Goal: Communication & Community: Answer question/provide support

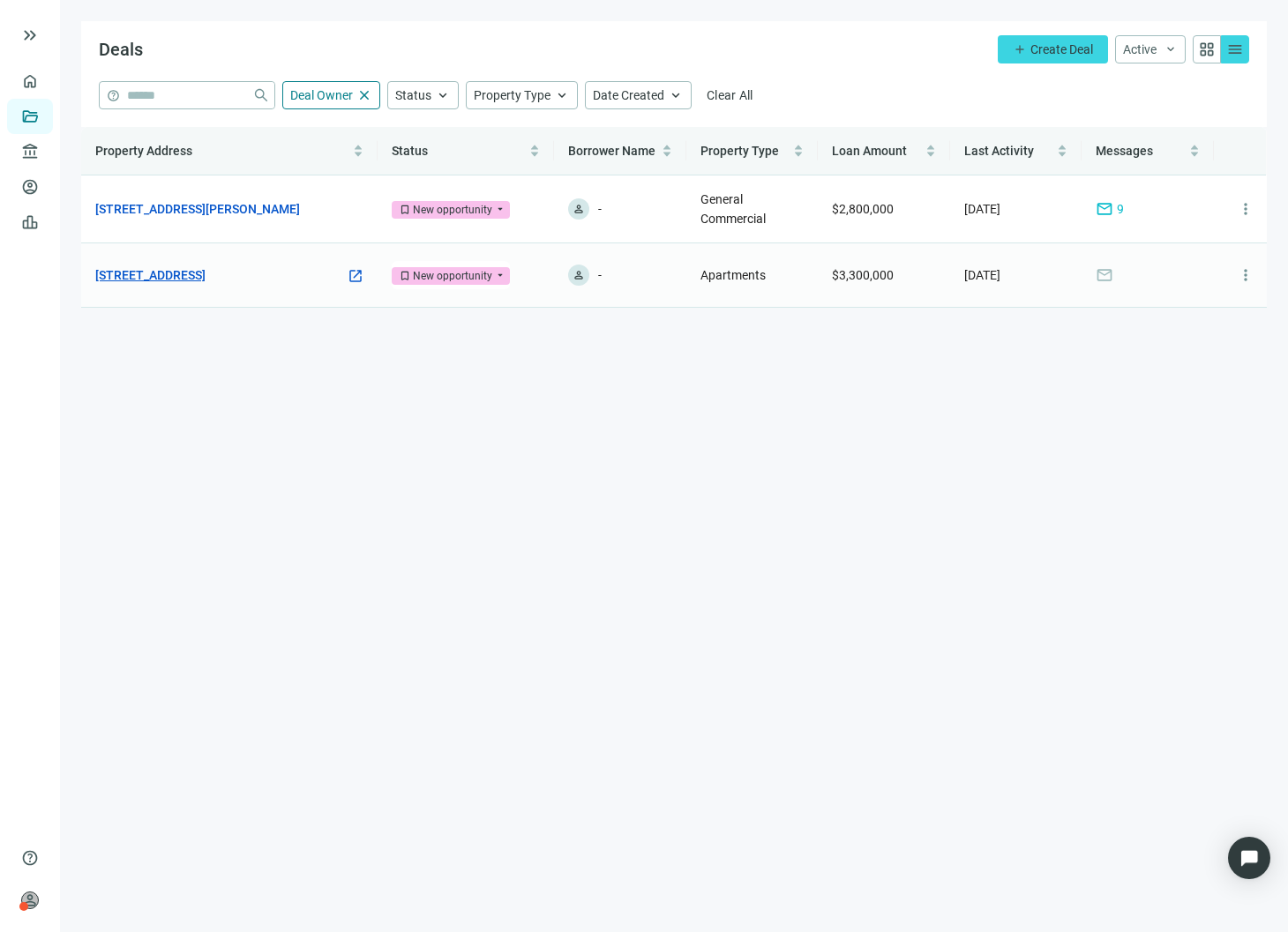
click at [205, 266] on link "[STREET_ADDRESS]" at bounding box center [150, 275] width 110 height 20
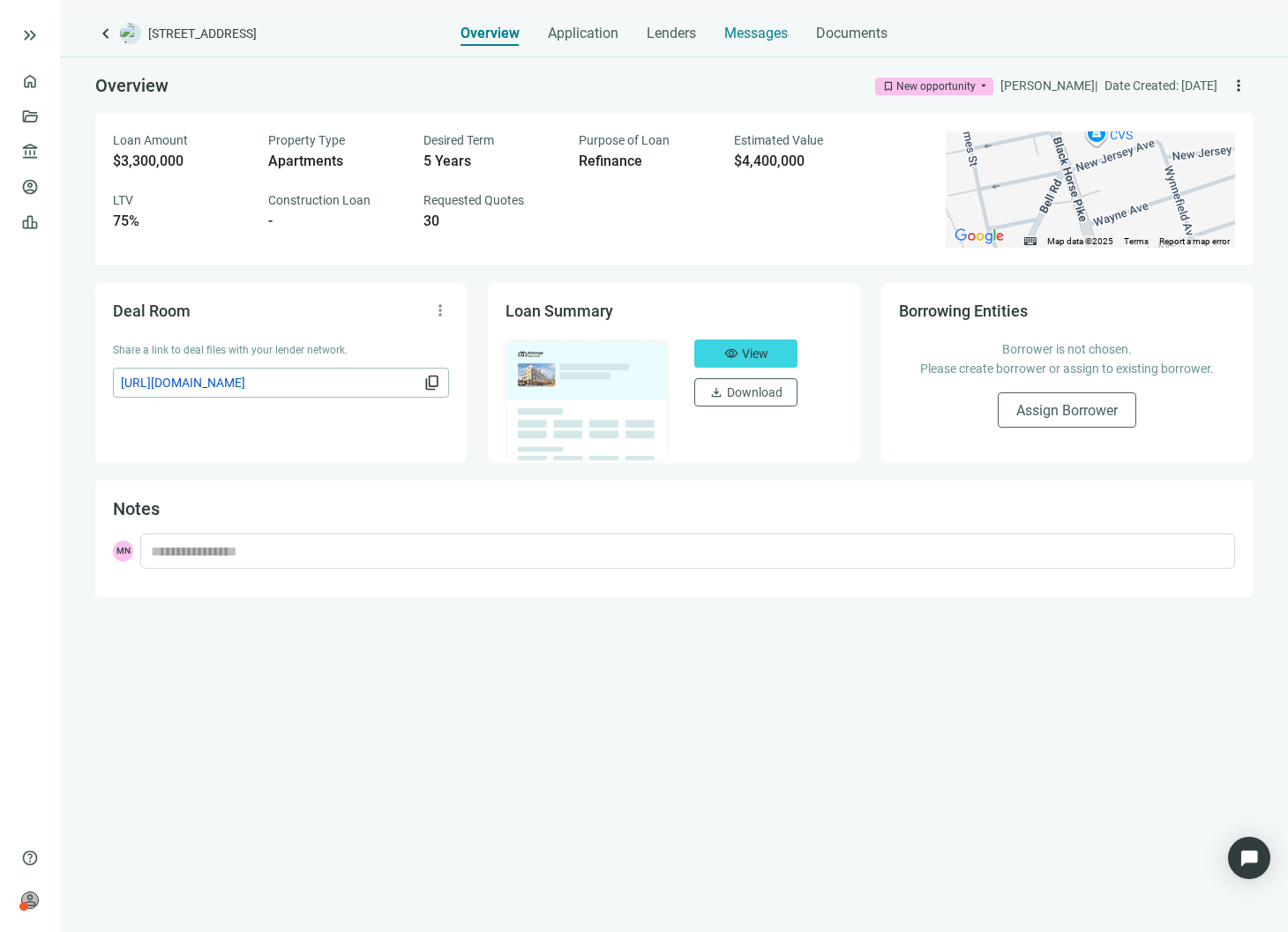
click at [731, 37] on span "Messages" at bounding box center [756, 33] width 63 height 17
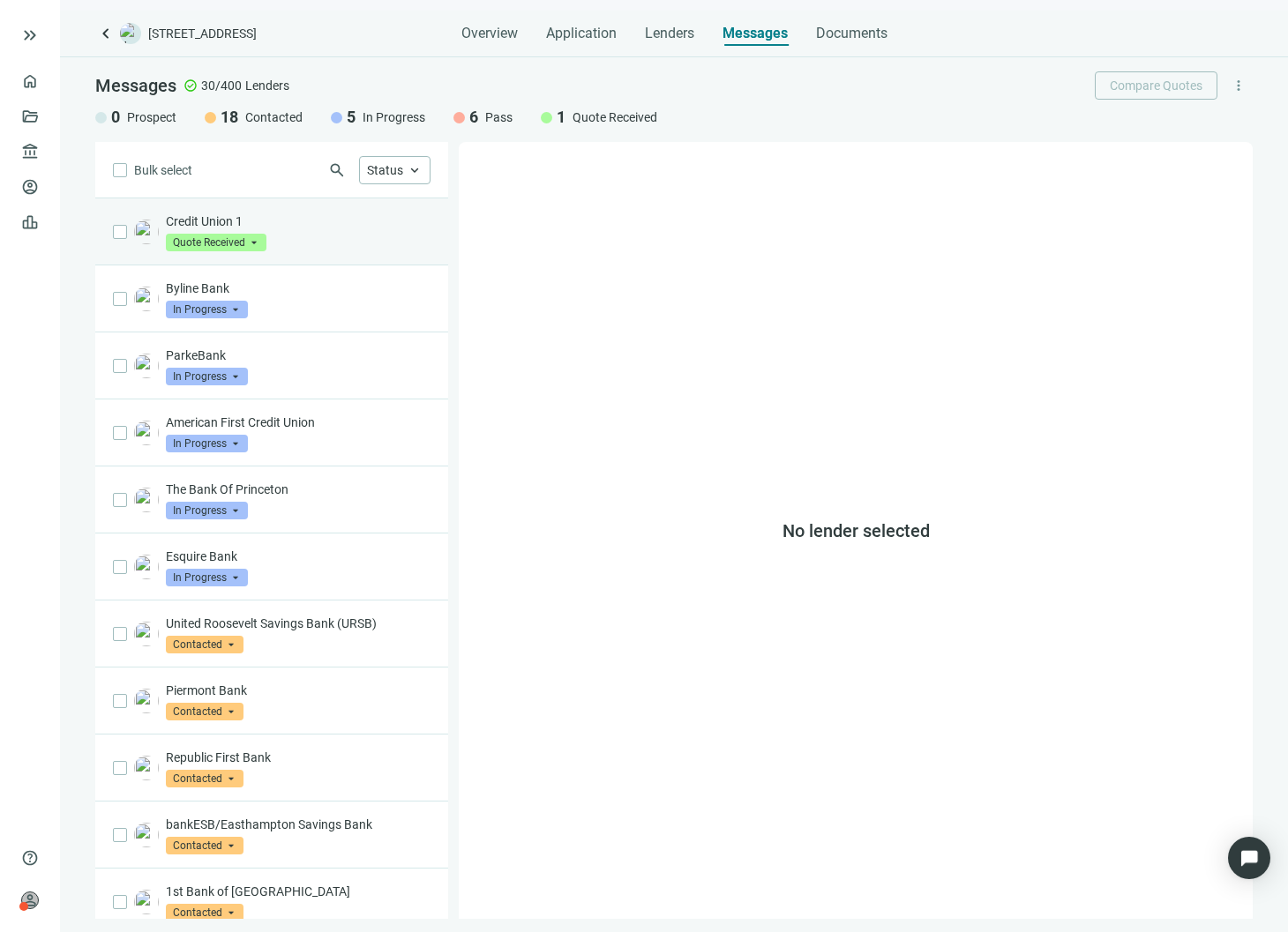
click at [352, 226] on p "Credit Union 1" at bounding box center [299, 221] width 265 height 18
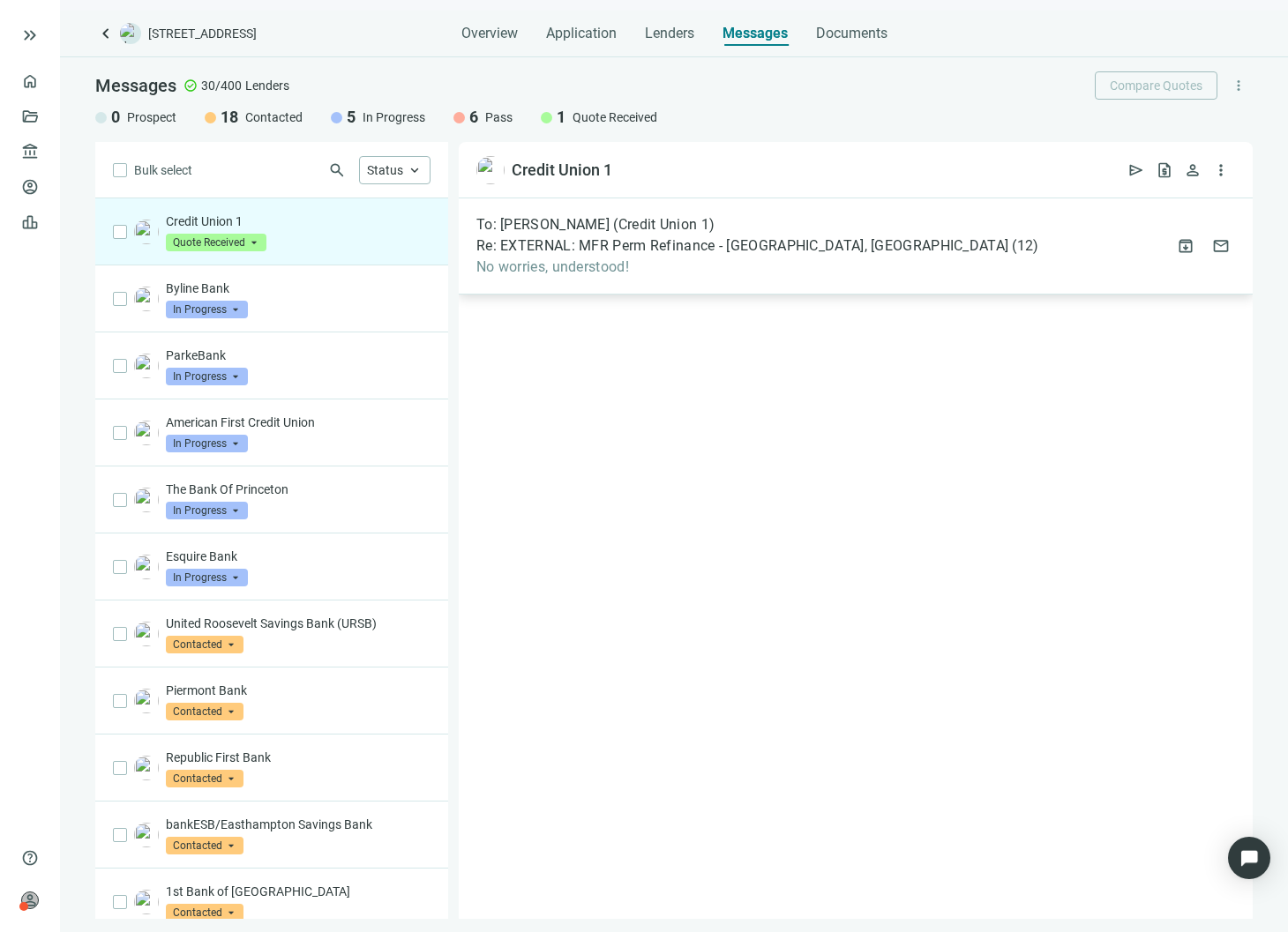
click at [767, 284] on div "To: [PERSON_NAME] (Credit Union 1) Re: EXTERNAL: MFR Perm Refinance - [GEOGRAPH…" at bounding box center [855, 246] width 794 height 96
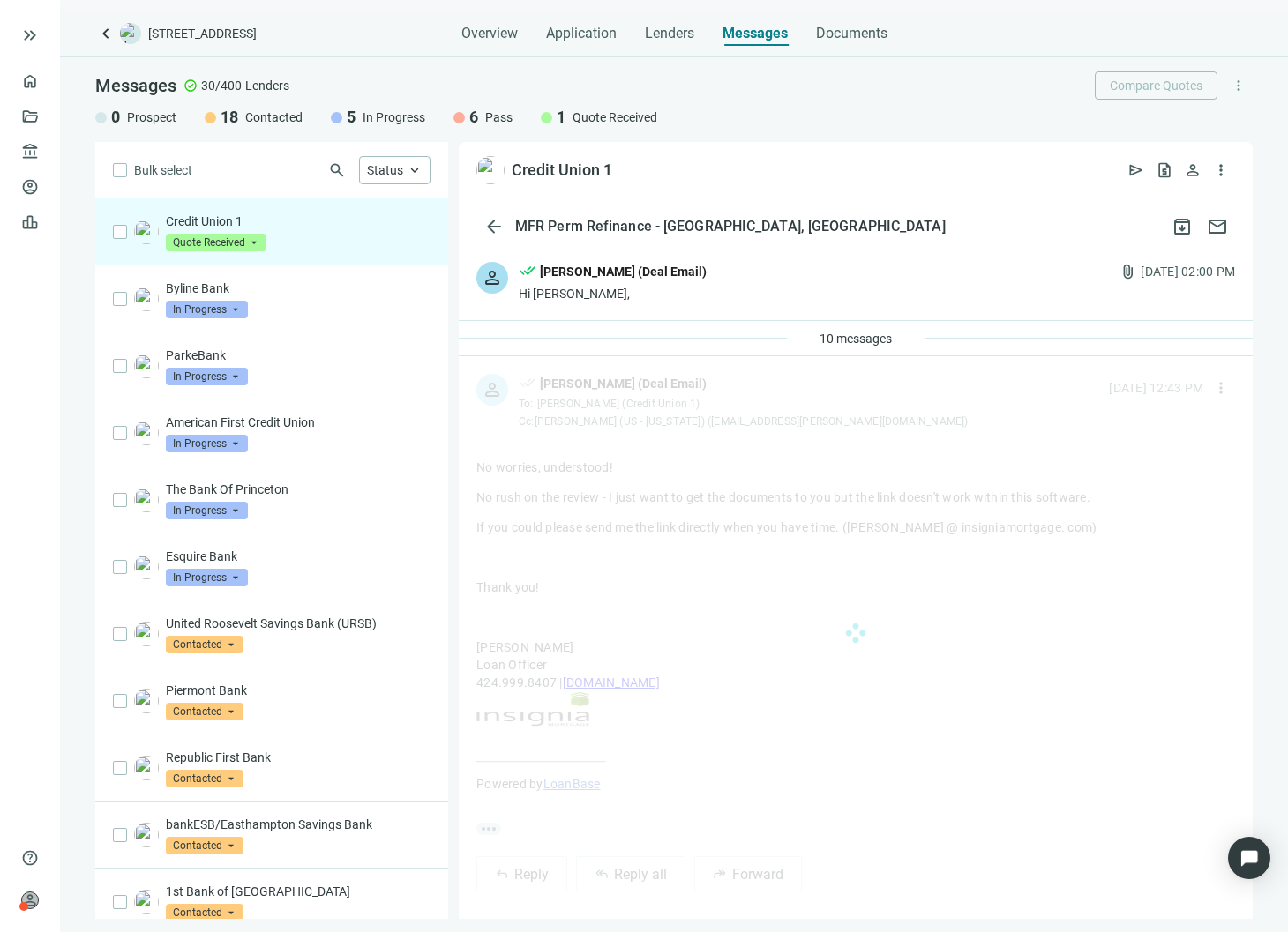
click at [748, 300] on div "person done_all [PERSON_NAME] (Deal Email) Hi [PERSON_NAME], attach_file [DATE]…" at bounding box center [855, 282] width 794 height 76
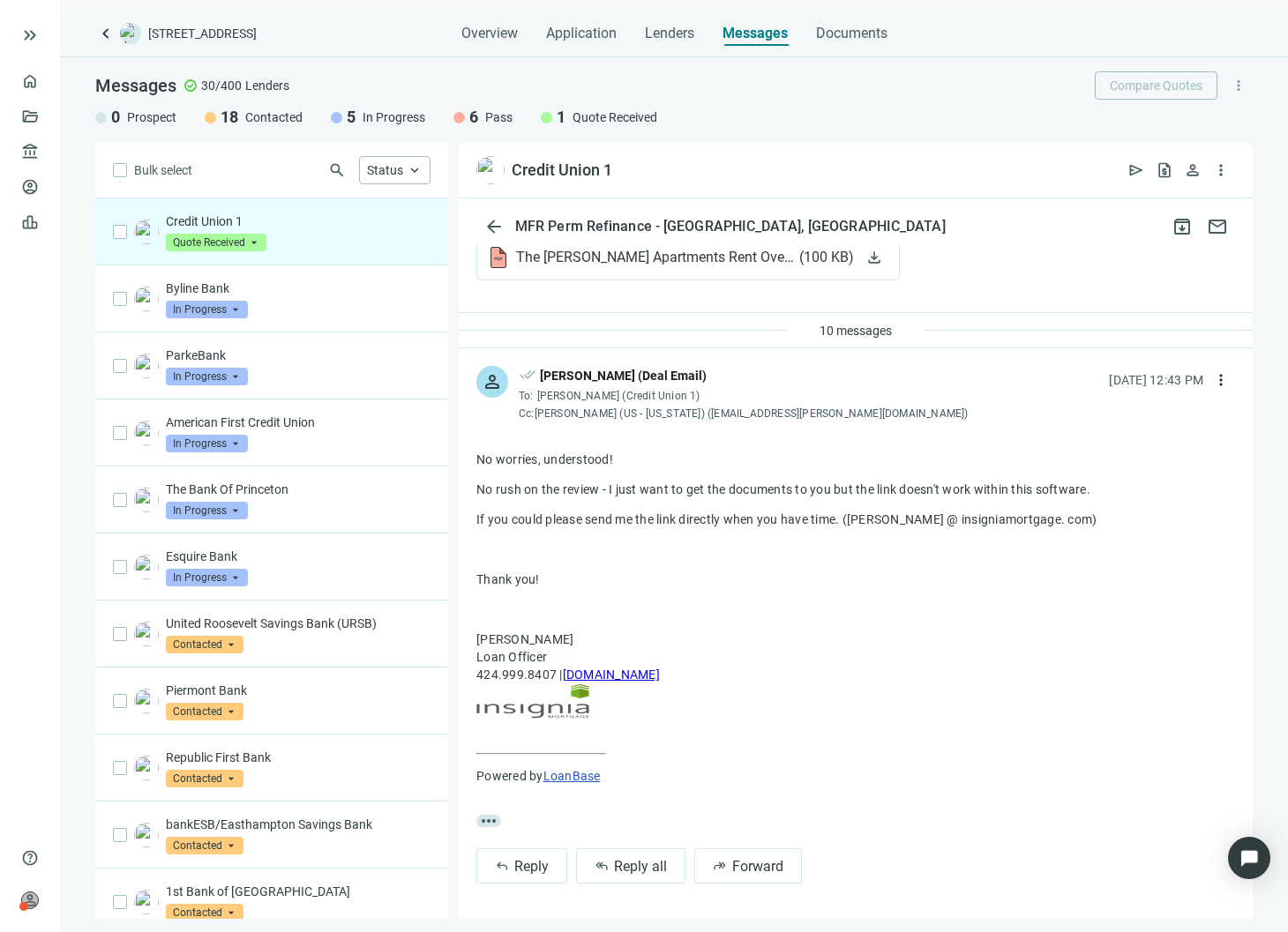
scroll to position [476, 0]
click at [848, 323] on span "10 messages" at bounding box center [855, 331] width 72 height 14
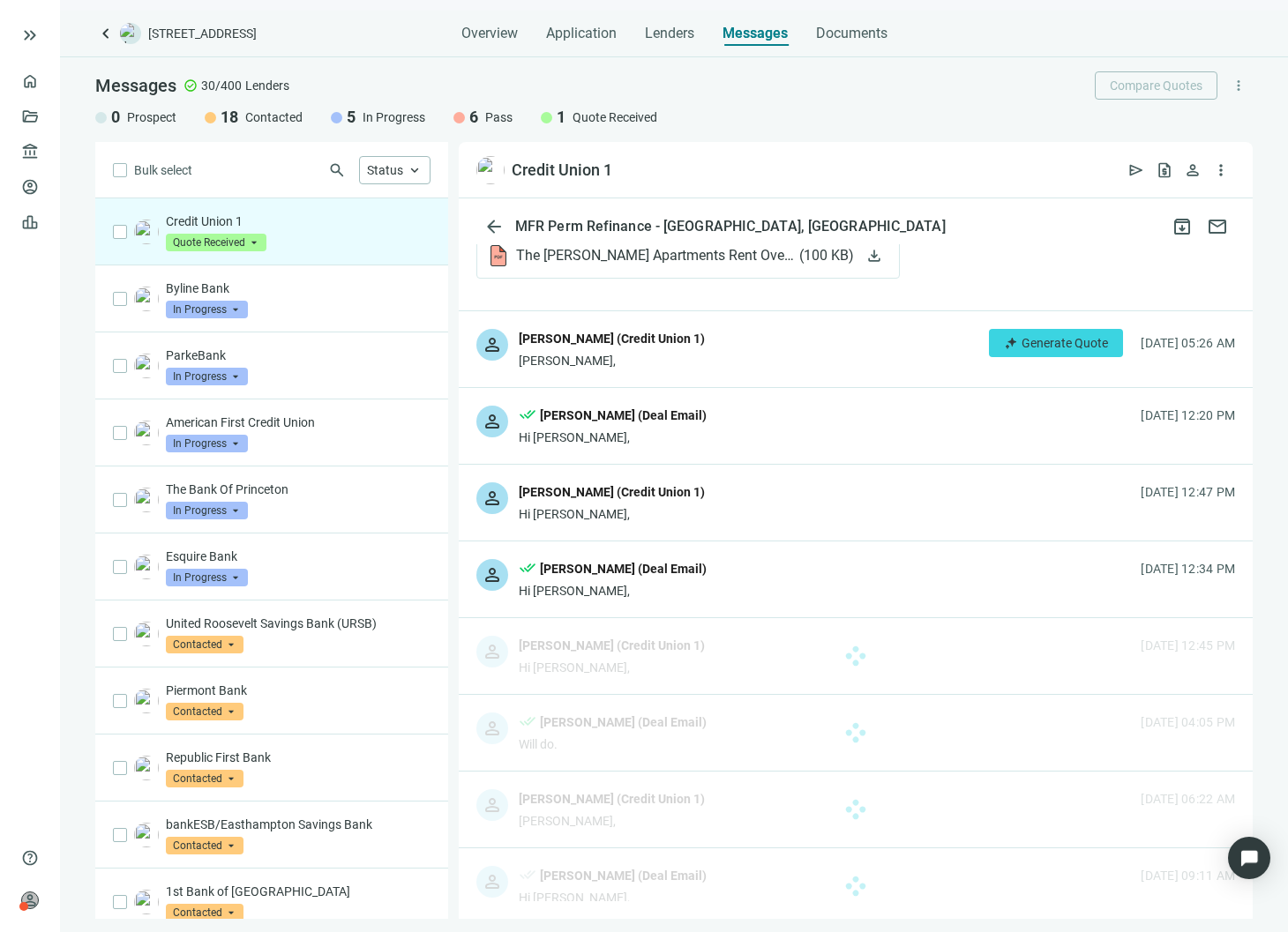
click at [772, 339] on div "person [PERSON_NAME] (Credit Union 1) [PERSON_NAME], Generate Quote [DATE] 05:2…" at bounding box center [855, 348] width 794 height 76
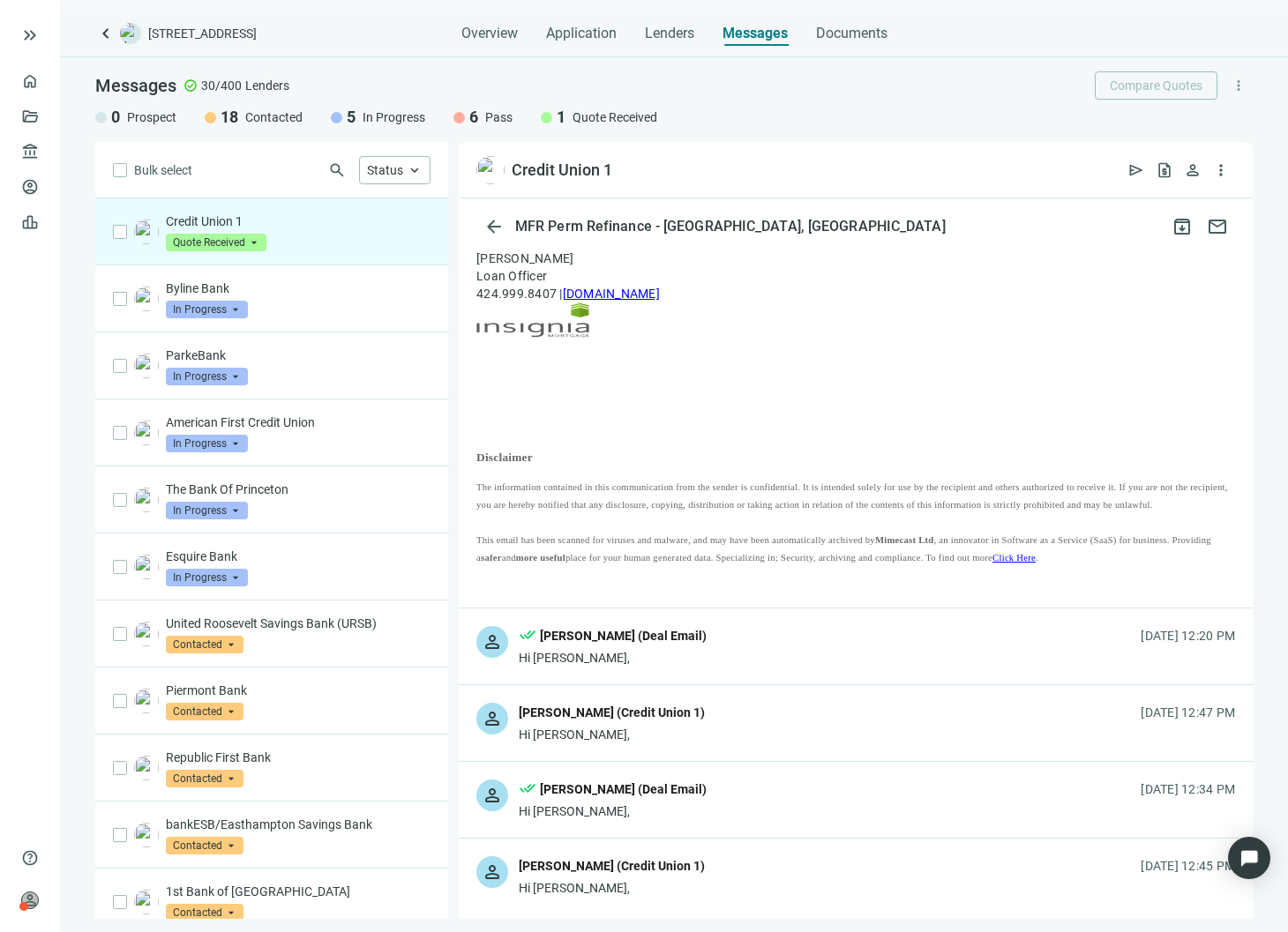
scroll to position [1887, 0]
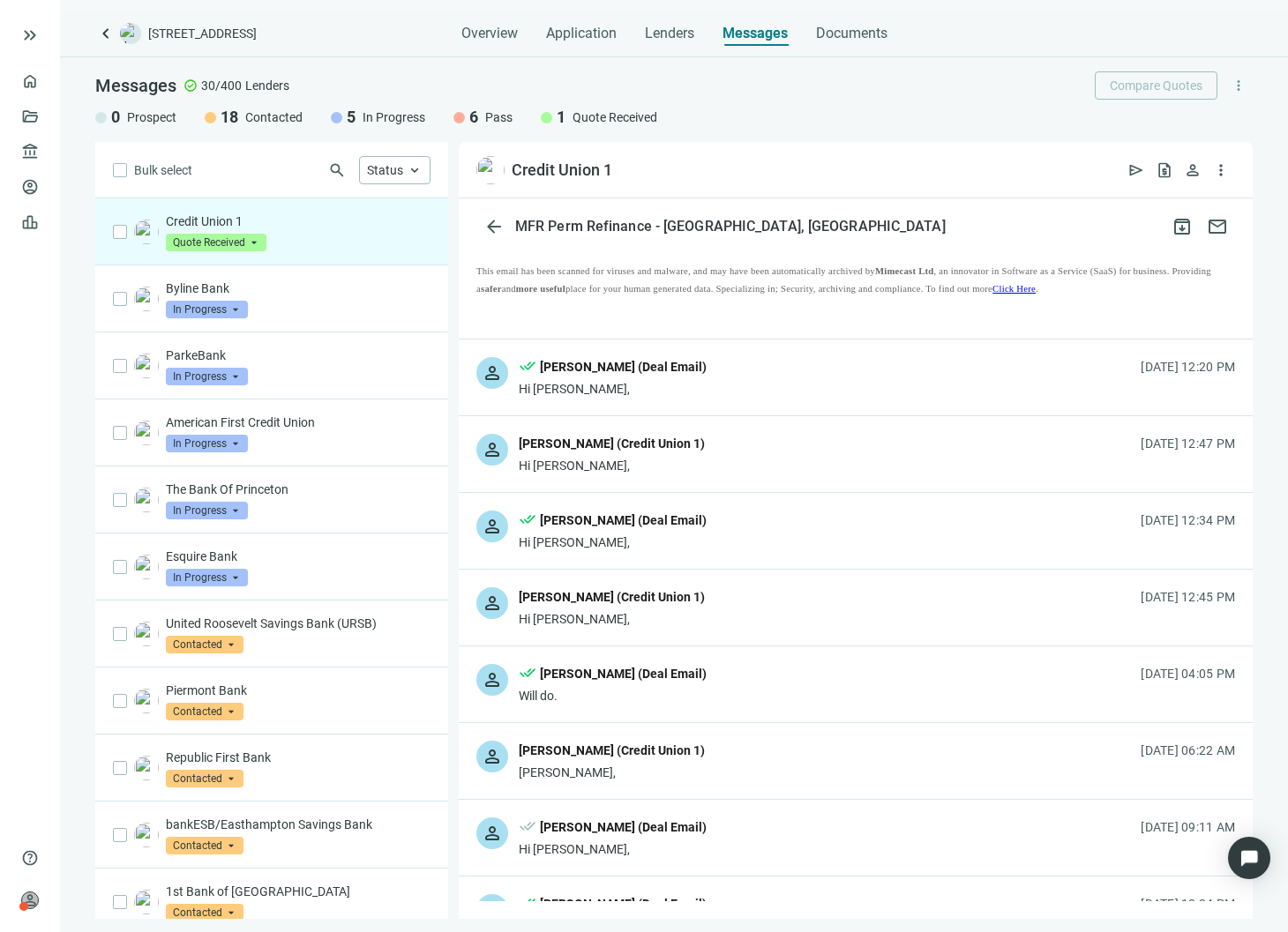
click at [809, 416] on div "person done_all [PERSON_NAME] (Deal Email) Hi [PERSON_NAME], [DATE] 12:20 PM" at bounding box center [855, 377] width 794 height 76
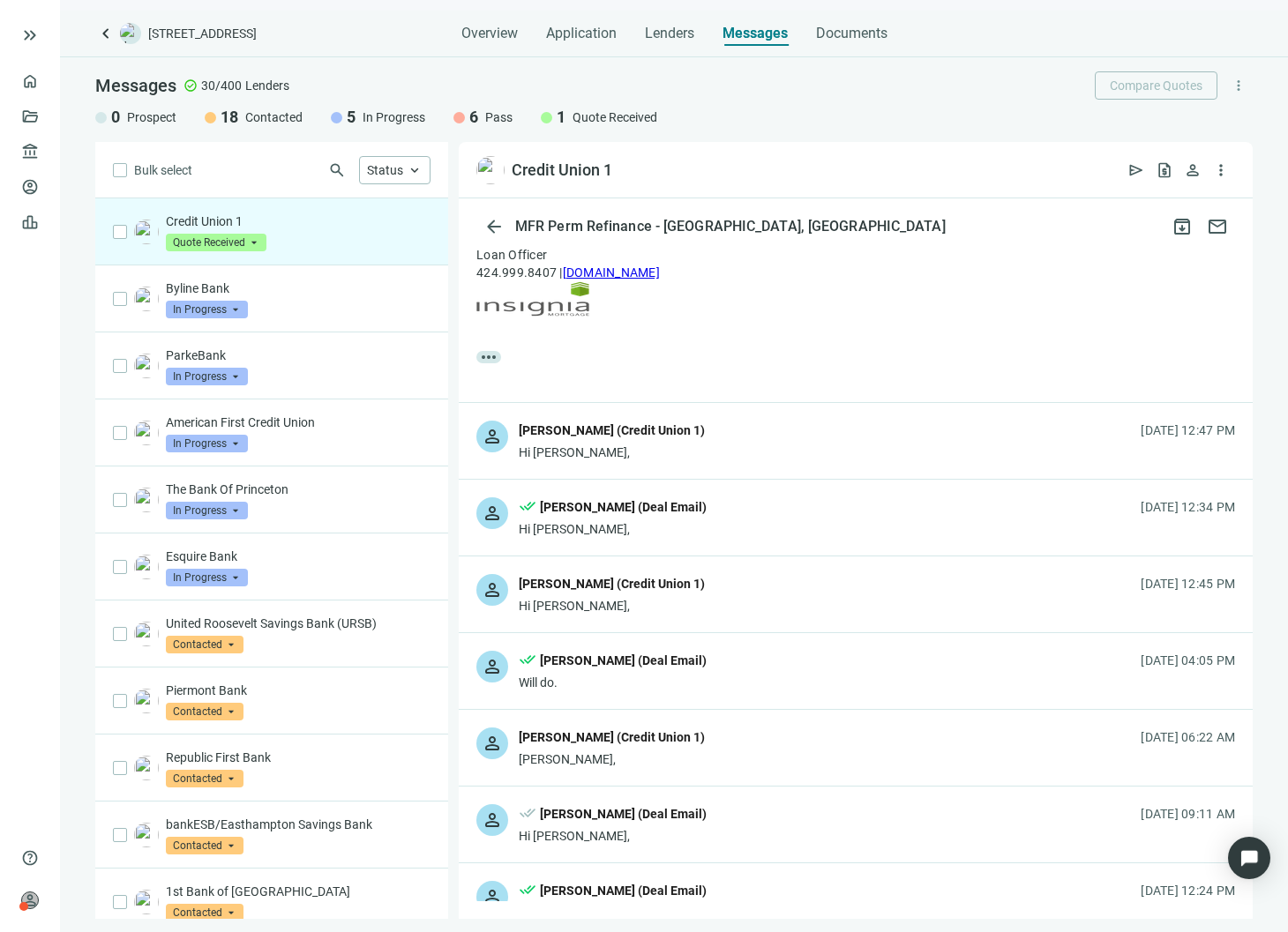
click at [776, 479] on div "person [PERSON_NAME] (Credit Union 1) Hi [PERSON_NAME], [DATE] 12:47 PM" at bounding box center [855, 441] width 794 height 76
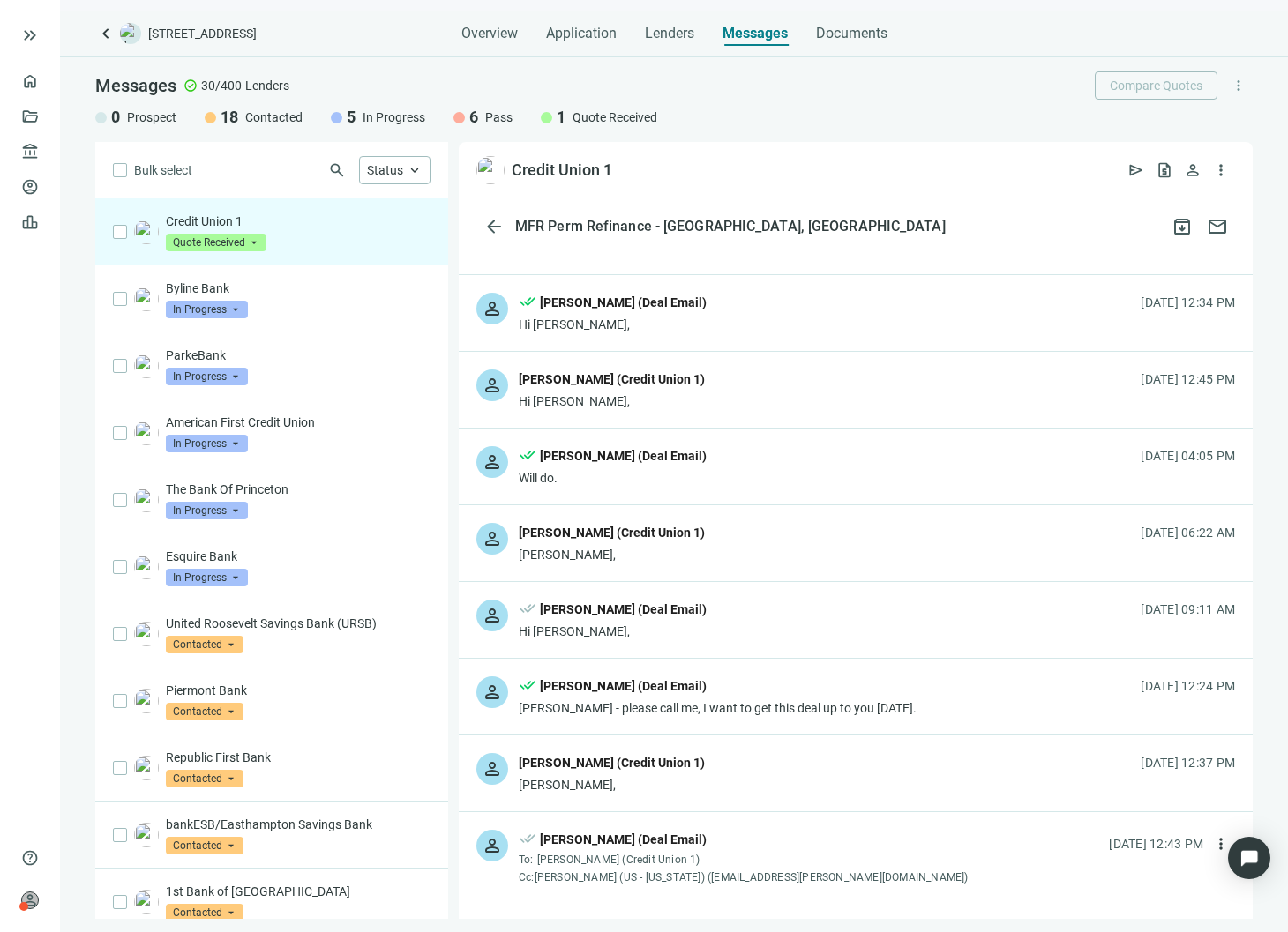
scroll to position [5062, 0]
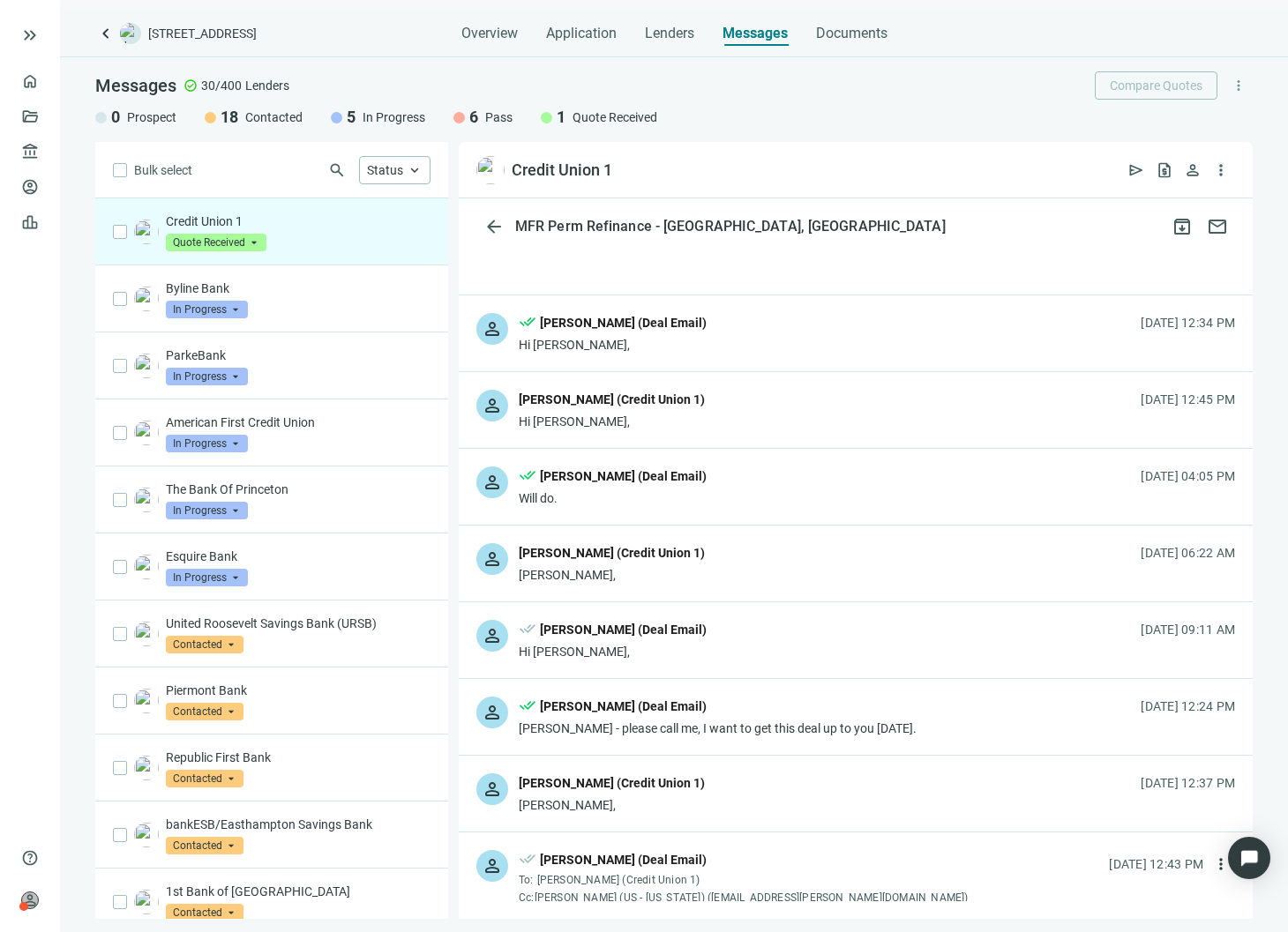
click at [790, 371] on div "person done_all [PERSON_NAME] (Deal Email) Hi [PERSON_NAME], [DATE] 12:34 PM" at bounding box center [855, 333] width 794 height 76
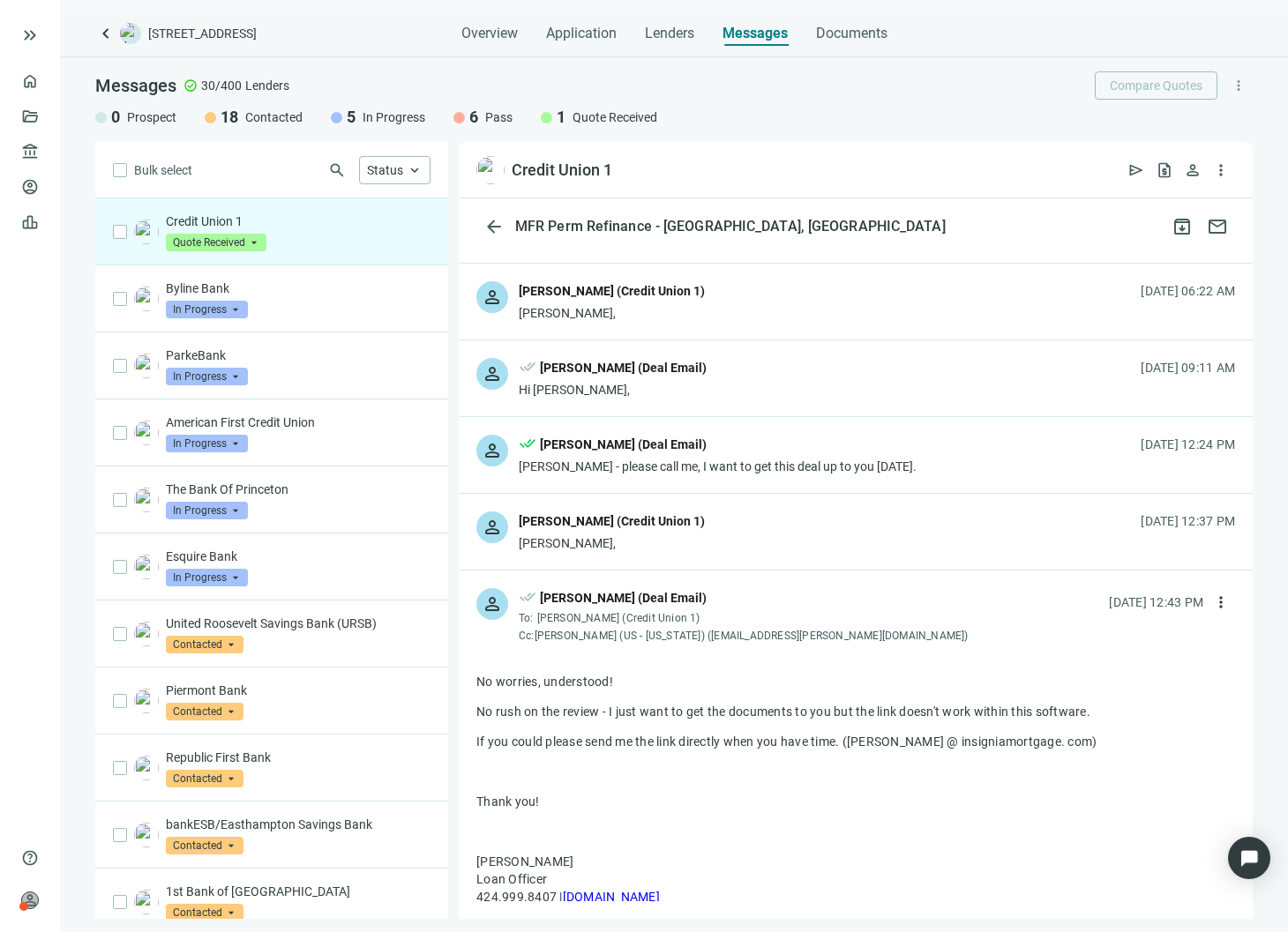
scroll to position [5612, 0]
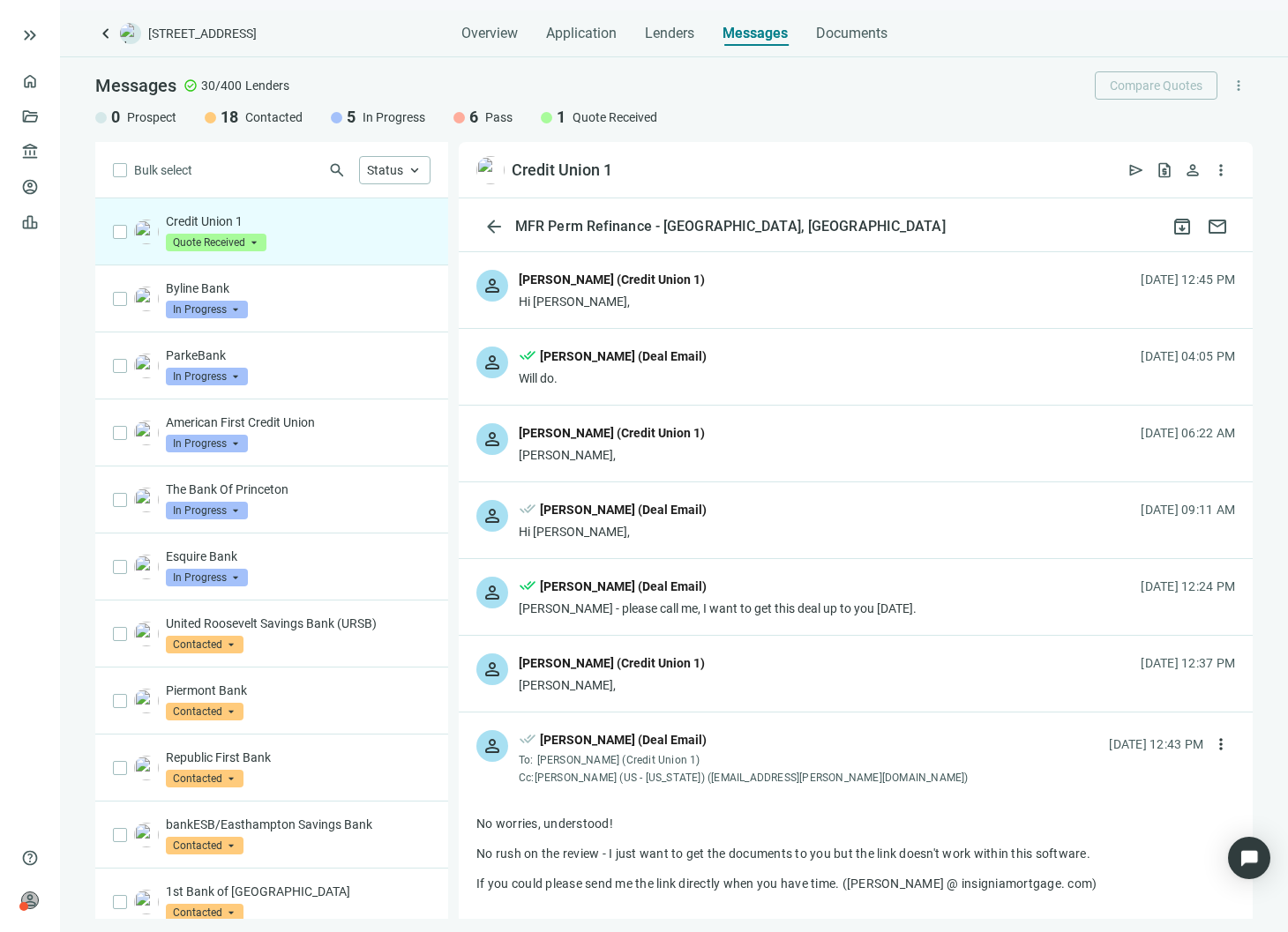
click at [772, 328] on div "person [PERSON_NAME] (Credit Union 1) Hi [PERSON_NAME], [DATE] 12:45 PM" at bounding box center [855, 290] width 794 height 76
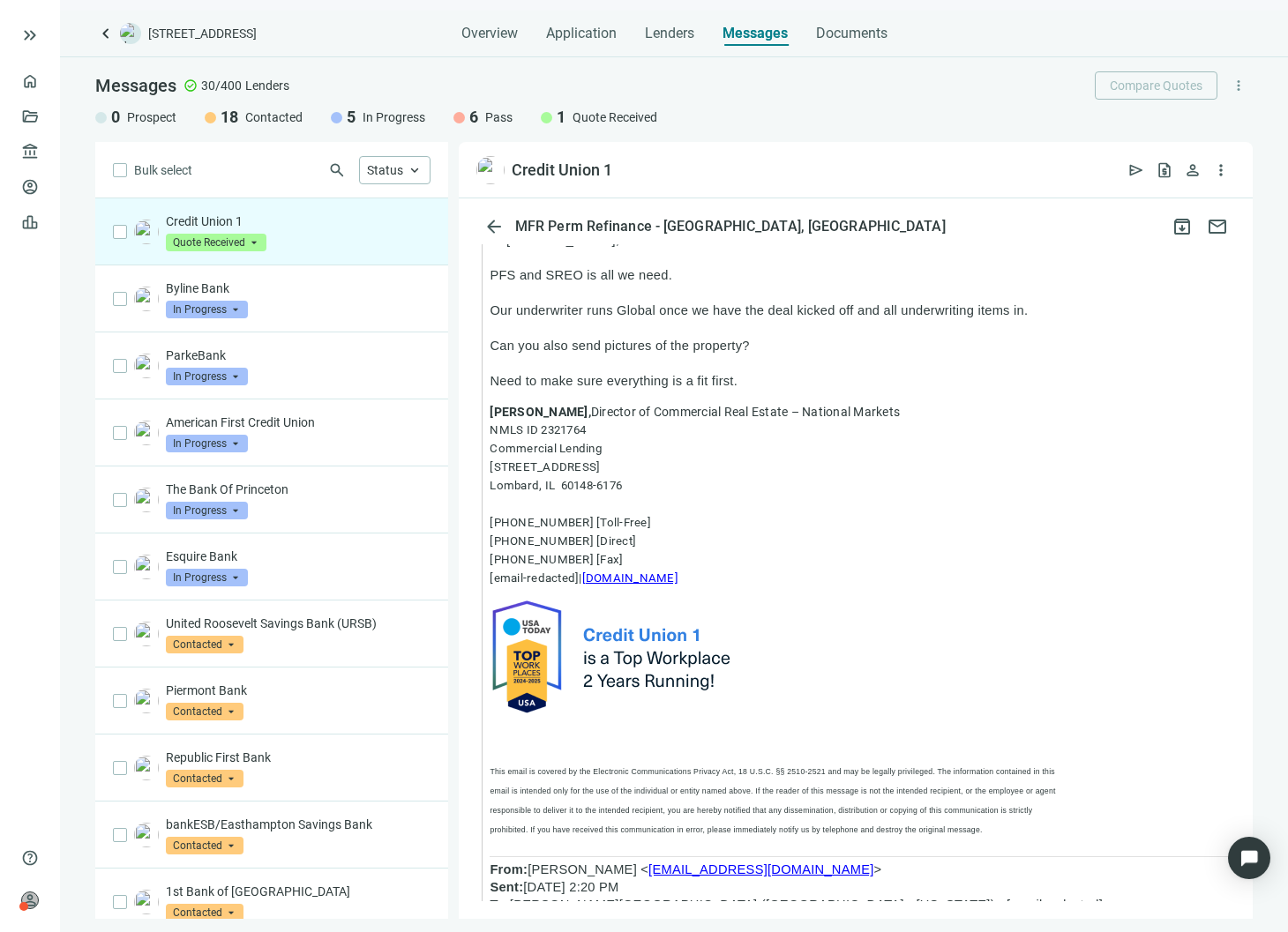
scroll to position [6935, 0]
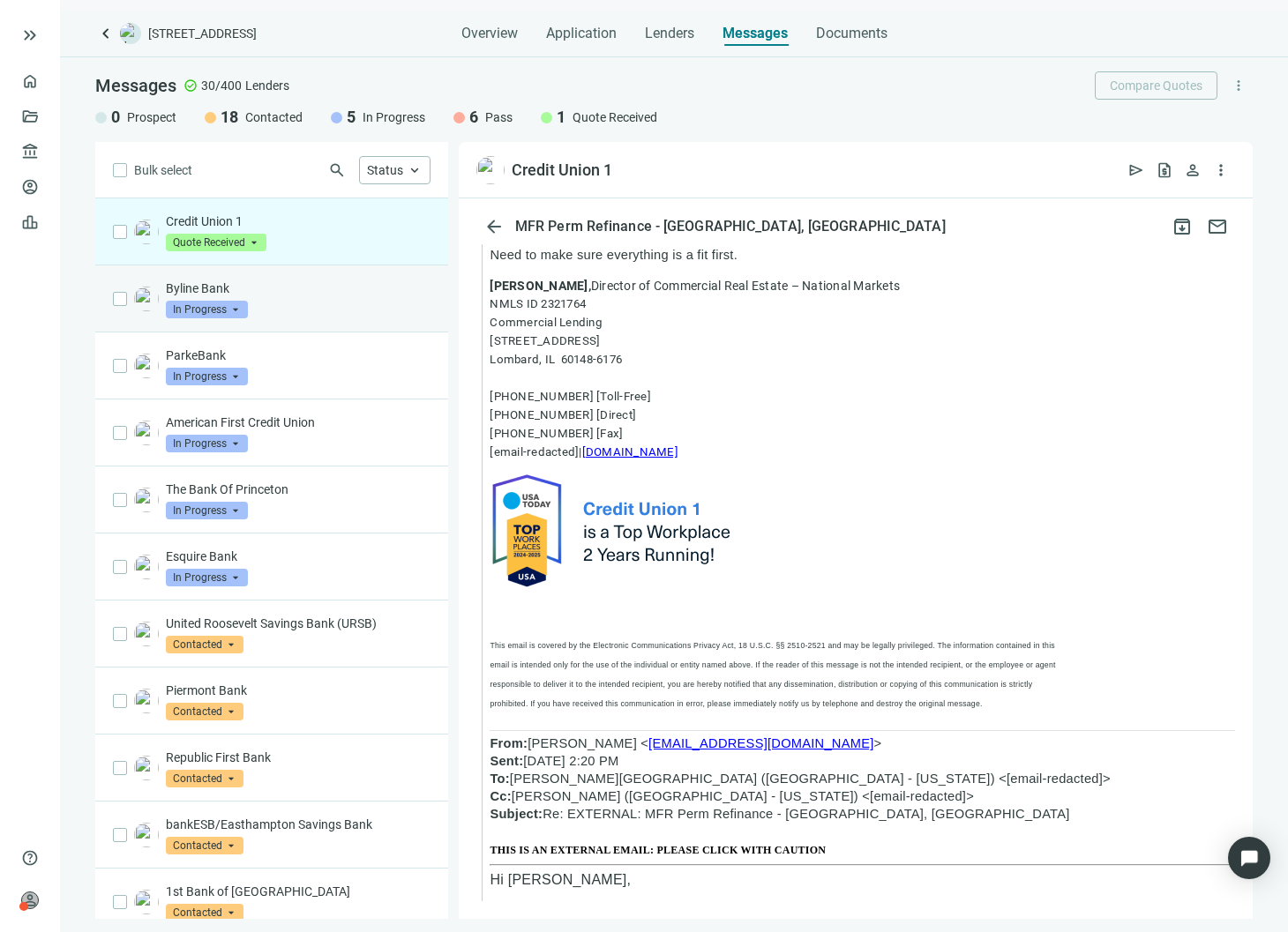
click at [353, 295] on p "Byline Bank" at bounding box center [299, 289] width 265 height 18
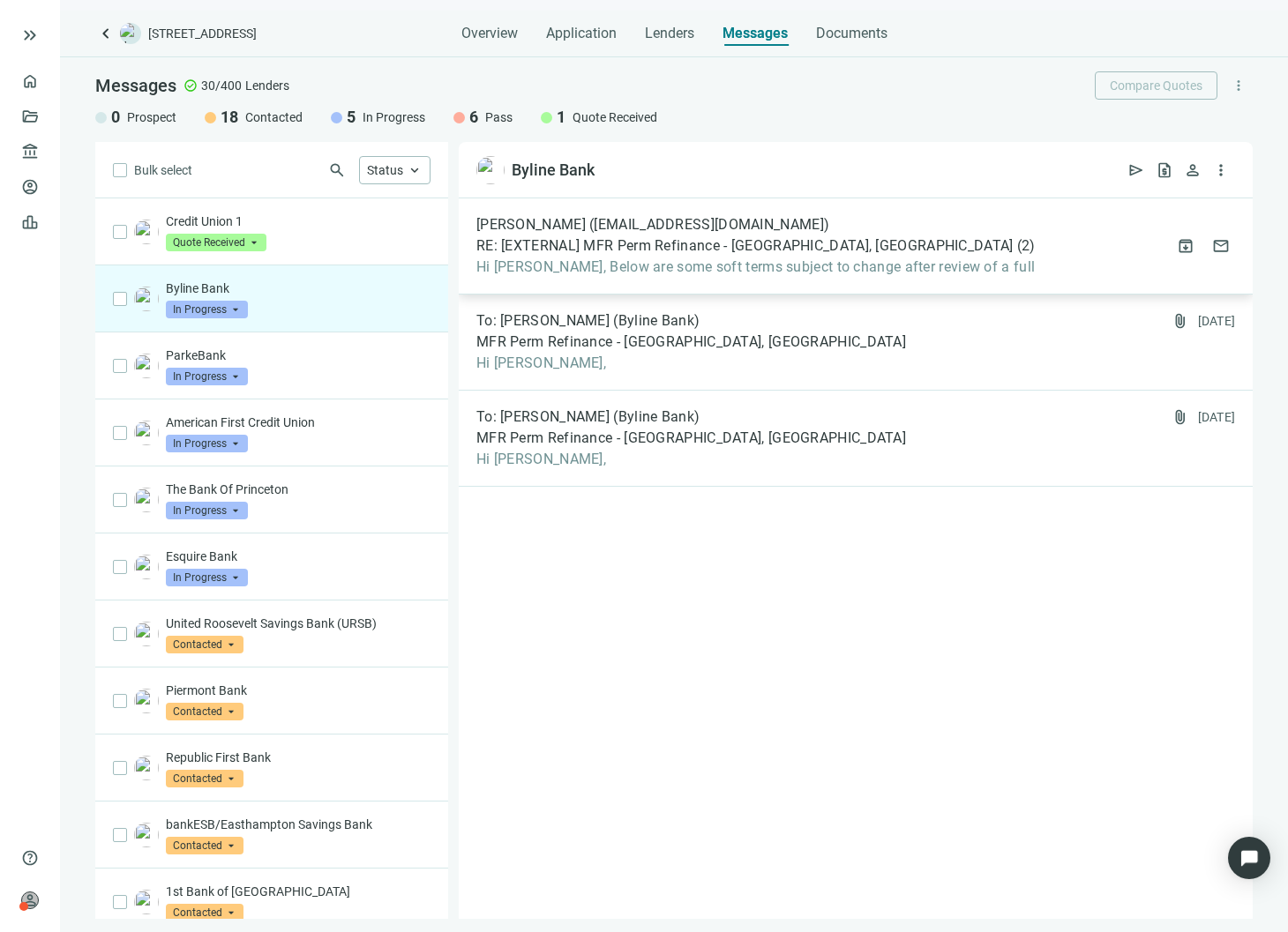
click at [694, 217] on span "[PERSON_NAME] ([EMAIL_ADDRESS][DOMAIN_NAME])" at bounding box center [652, 225] width 353 height 18
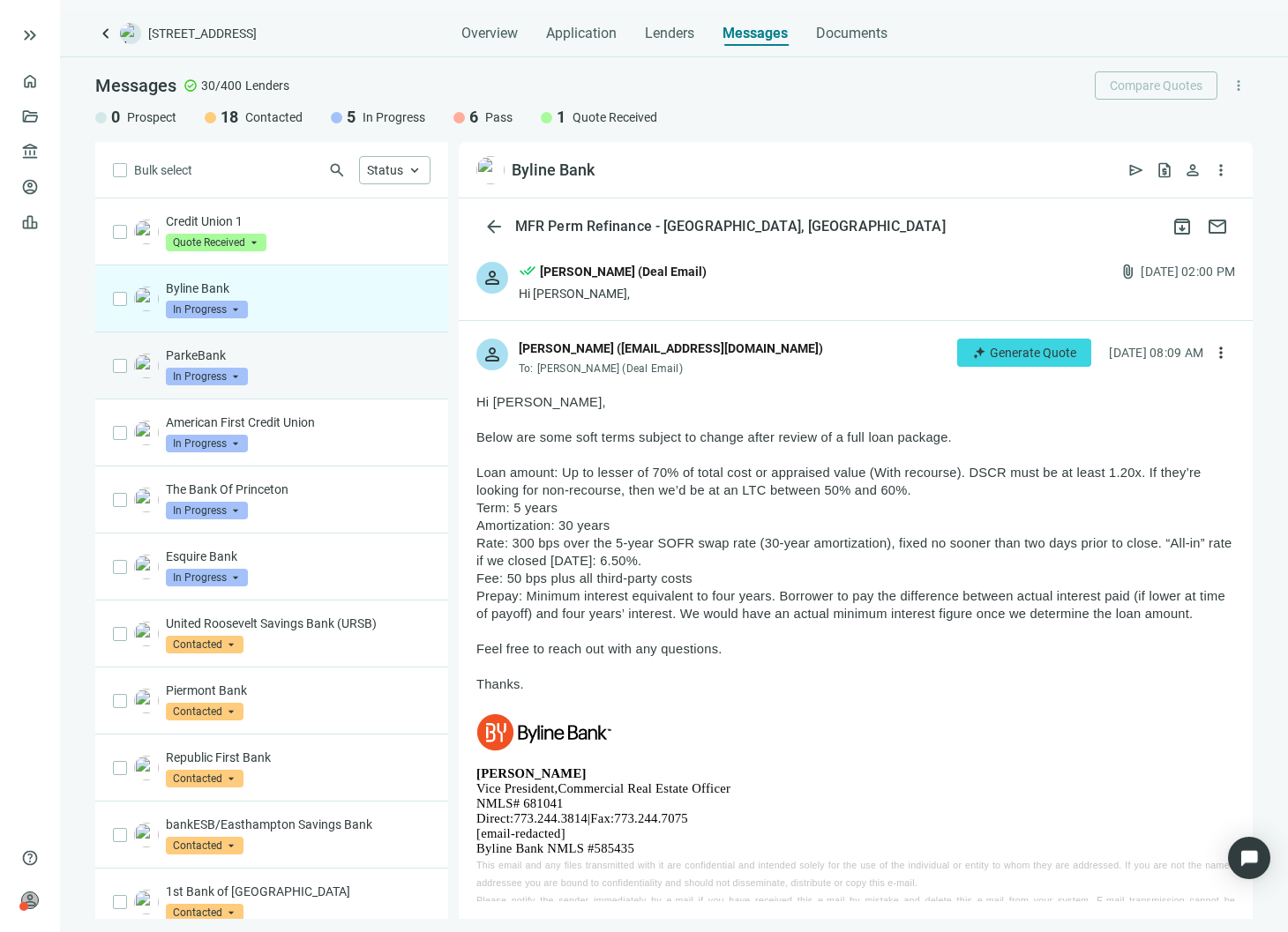
click at [319, 346] on div "ParkeBank In Progress arrow_drop_down" at bounding box center [271, 365] width 353 height 67
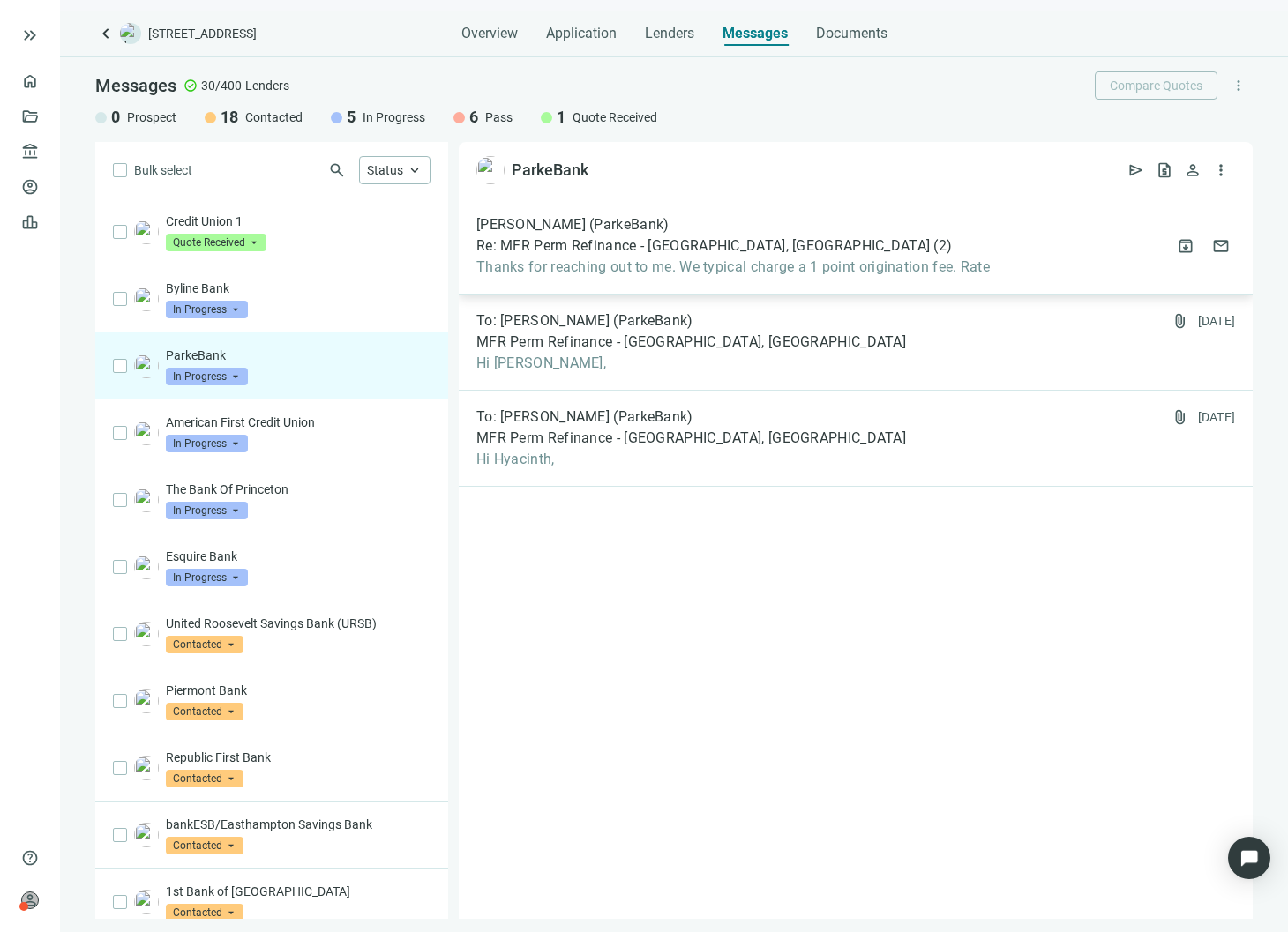
click at [857, 255] on div "[PERSON_NAME] (ParkeBank) Re: MFR Perm Refinance - [GEOGRAPHIC_DATA], [GEOGRAPH…" at bounding box center [733, 246] width 514 height 60
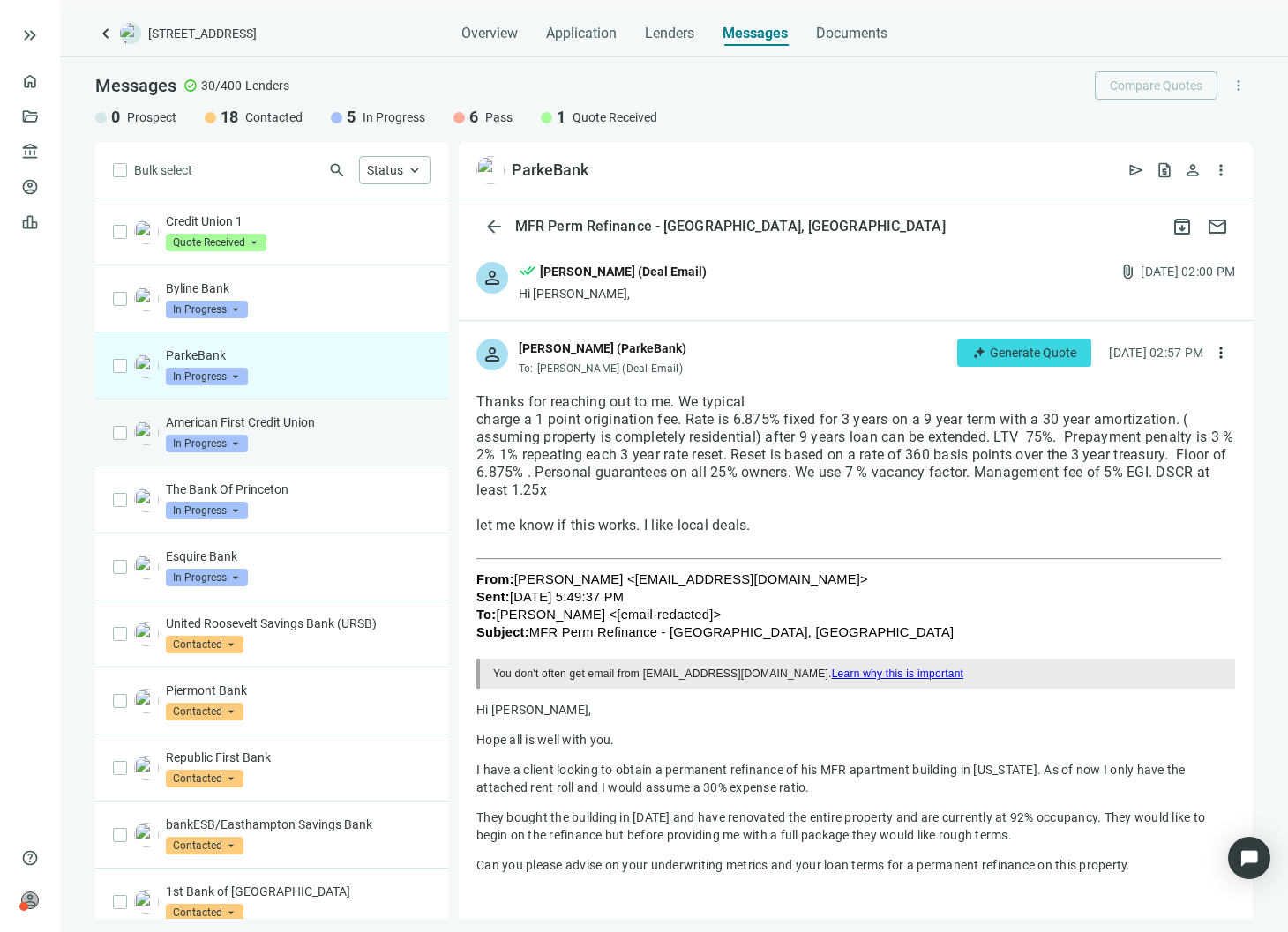
click at [272, 413] on div "American First Credit Union In Progress arrow_drop_down" at bounding box center [271, 433] width 353 height 67
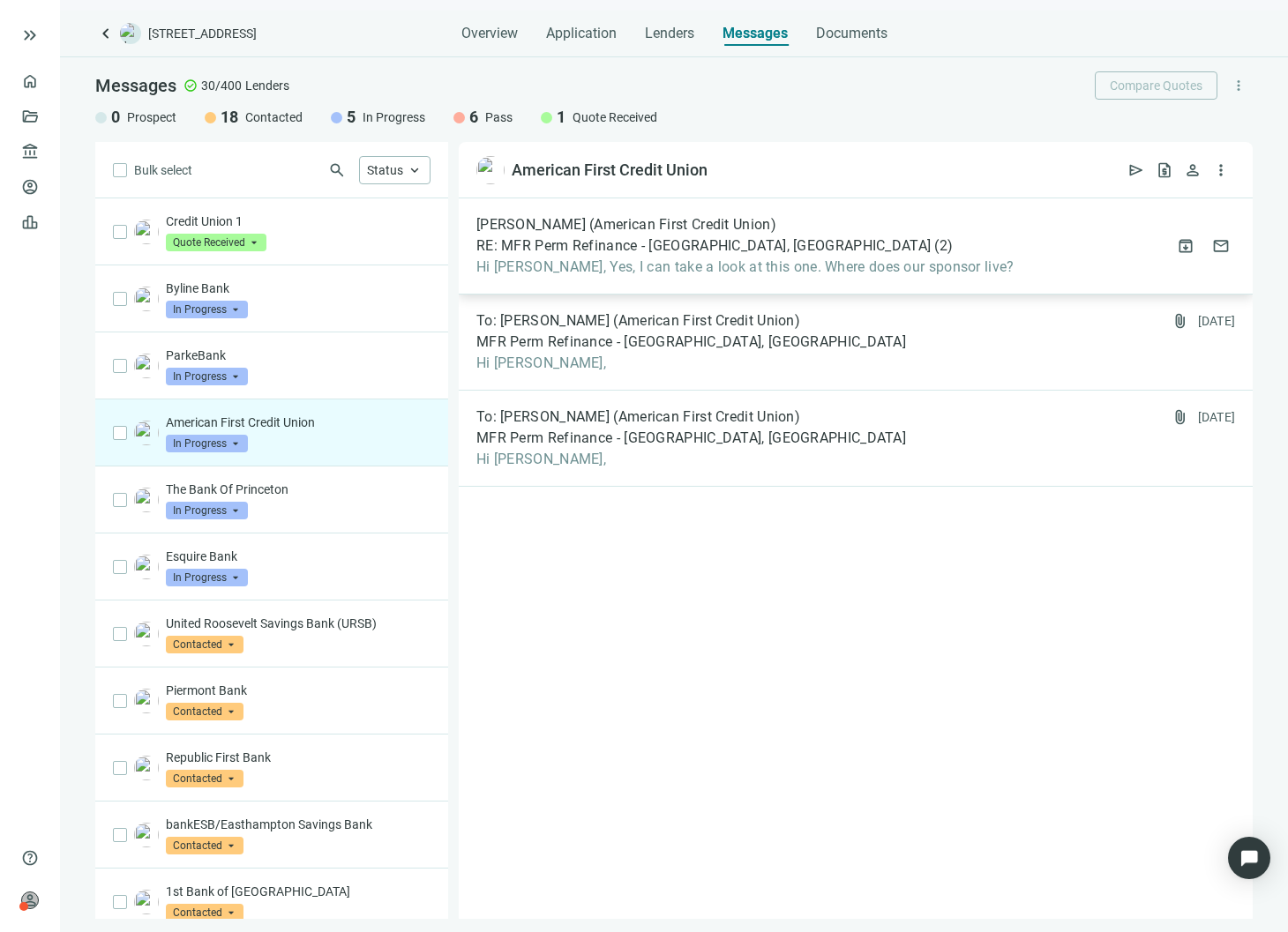
click at [831, 265] on span "Hi [PERSON_NAME], Yes, I can take a look at this one. Where does our sponsor li…" at bounding box center [746, 267] width 539 height 18
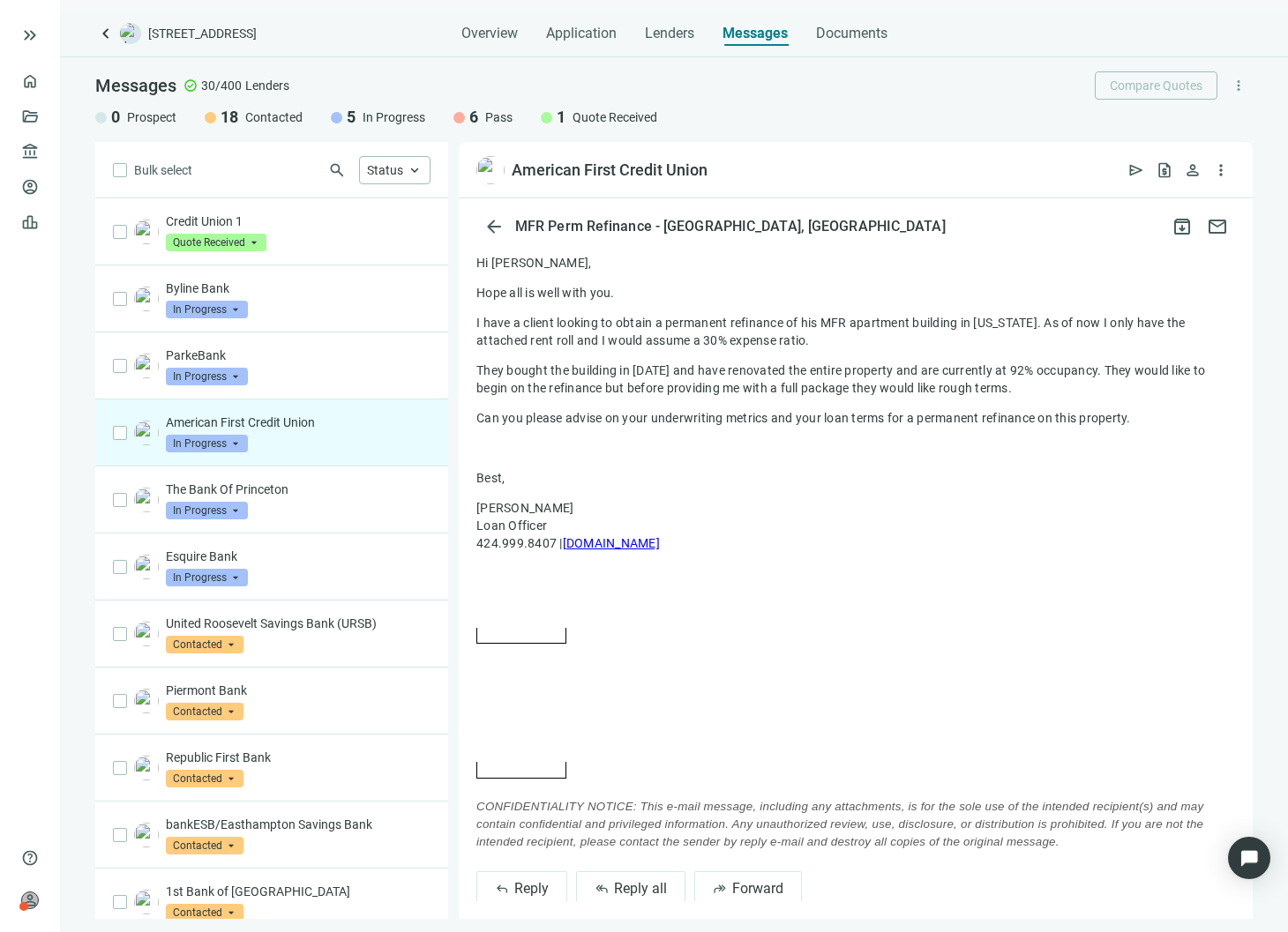
scroll to position [524, 0]
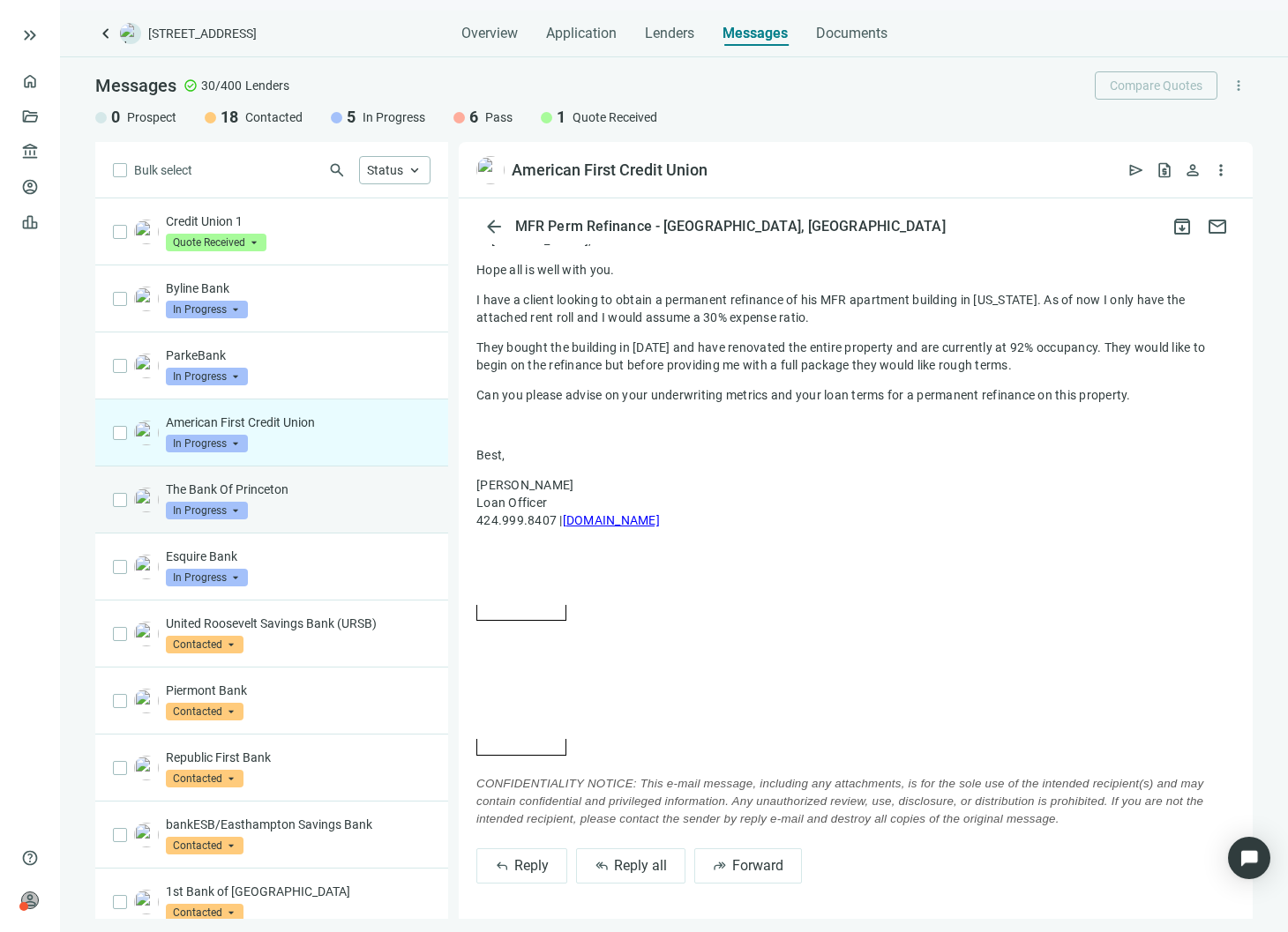
click at [367, 510] on div "The Bank Of Princeton In Progress arrow_drop_down" at bounding box center [299, 500] width 265 height 39
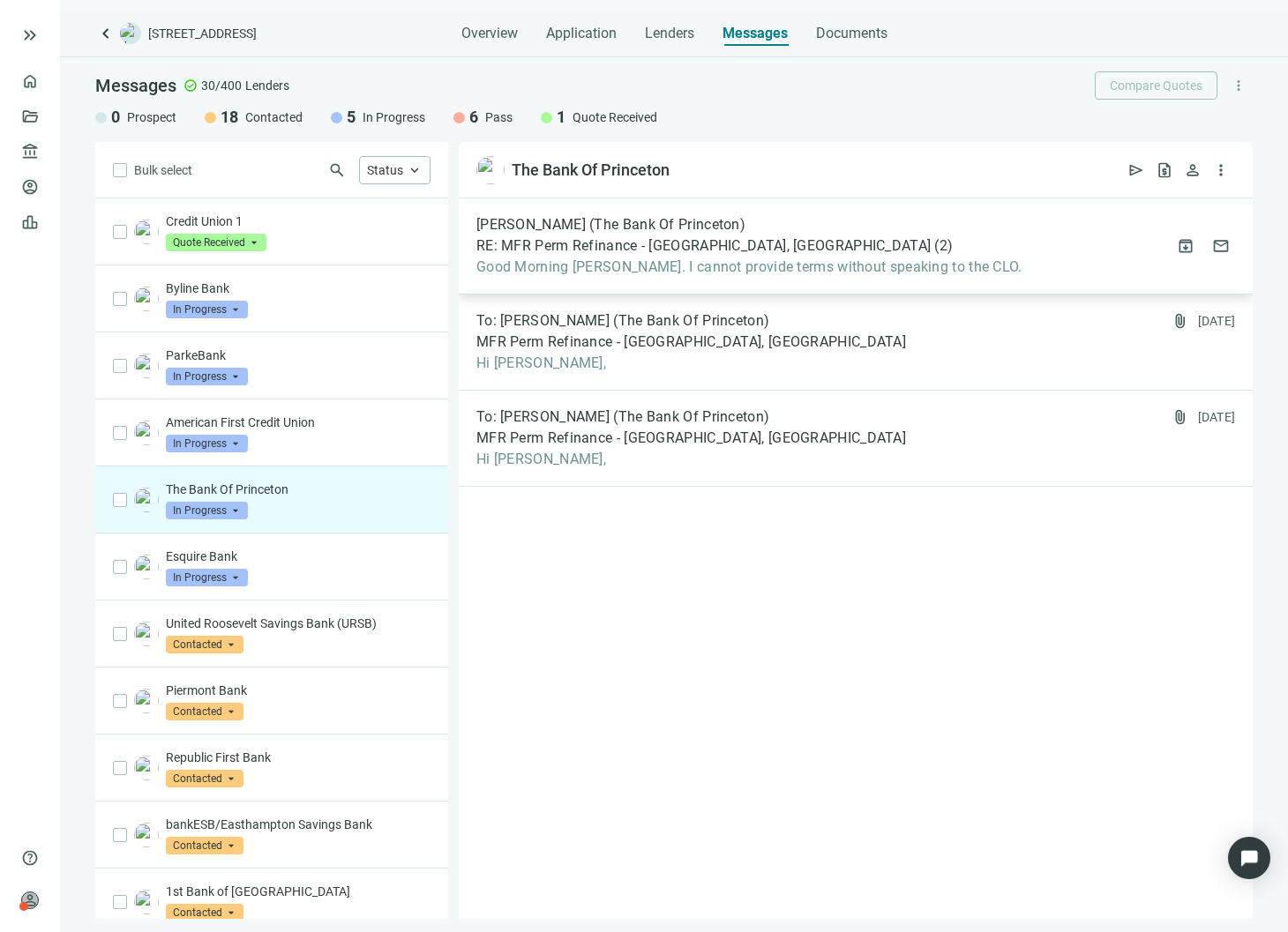
click at [626, 275] on span "Good Morning [PERSON_NAME]. I cannot provide terms without speaking to the CLO." at bounding box center [749, 267] width 547 height 18
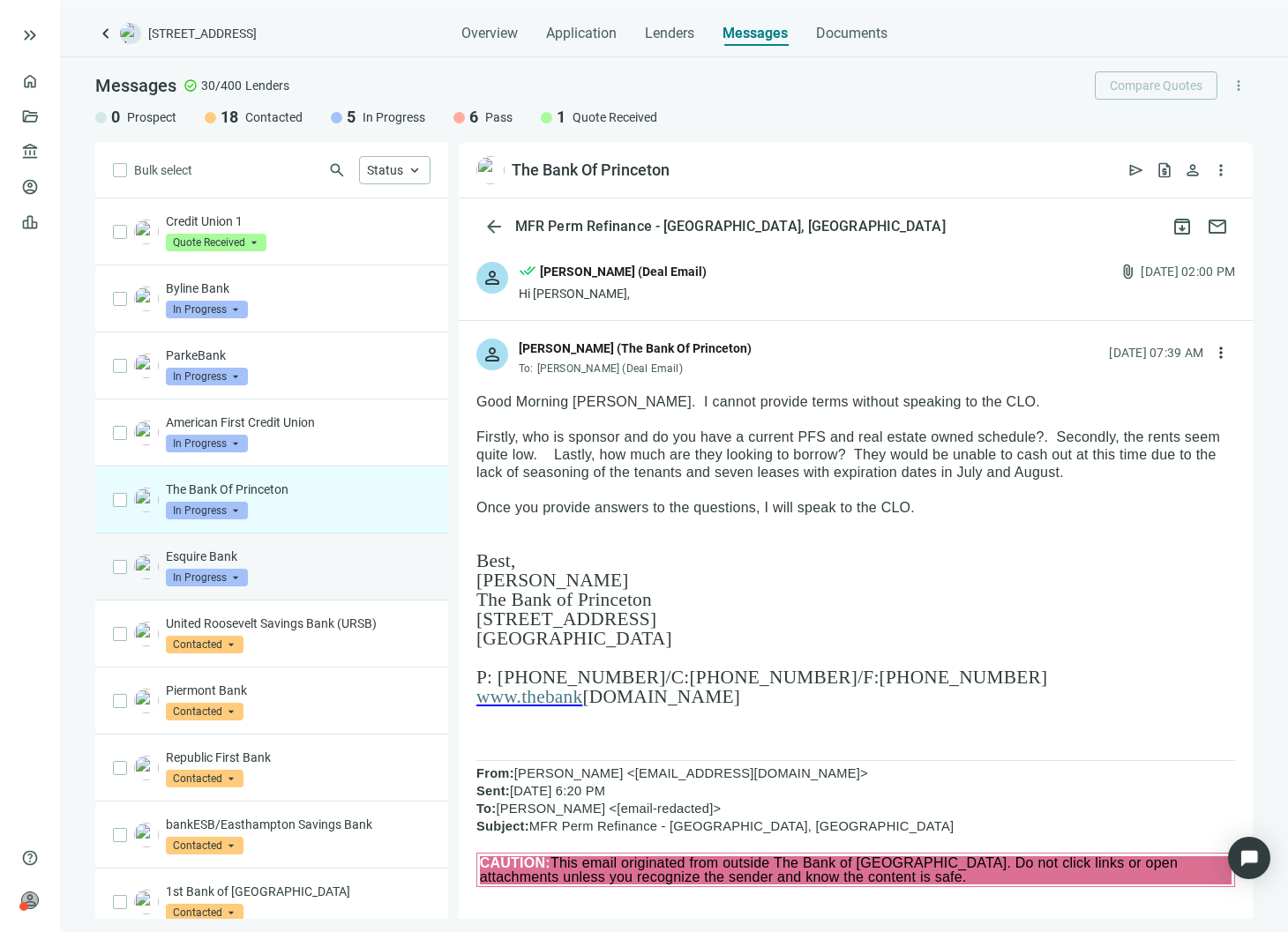
click at [288, 558] on p "Esquire Bank" at bounding box center [299, 556] width 265 height 18
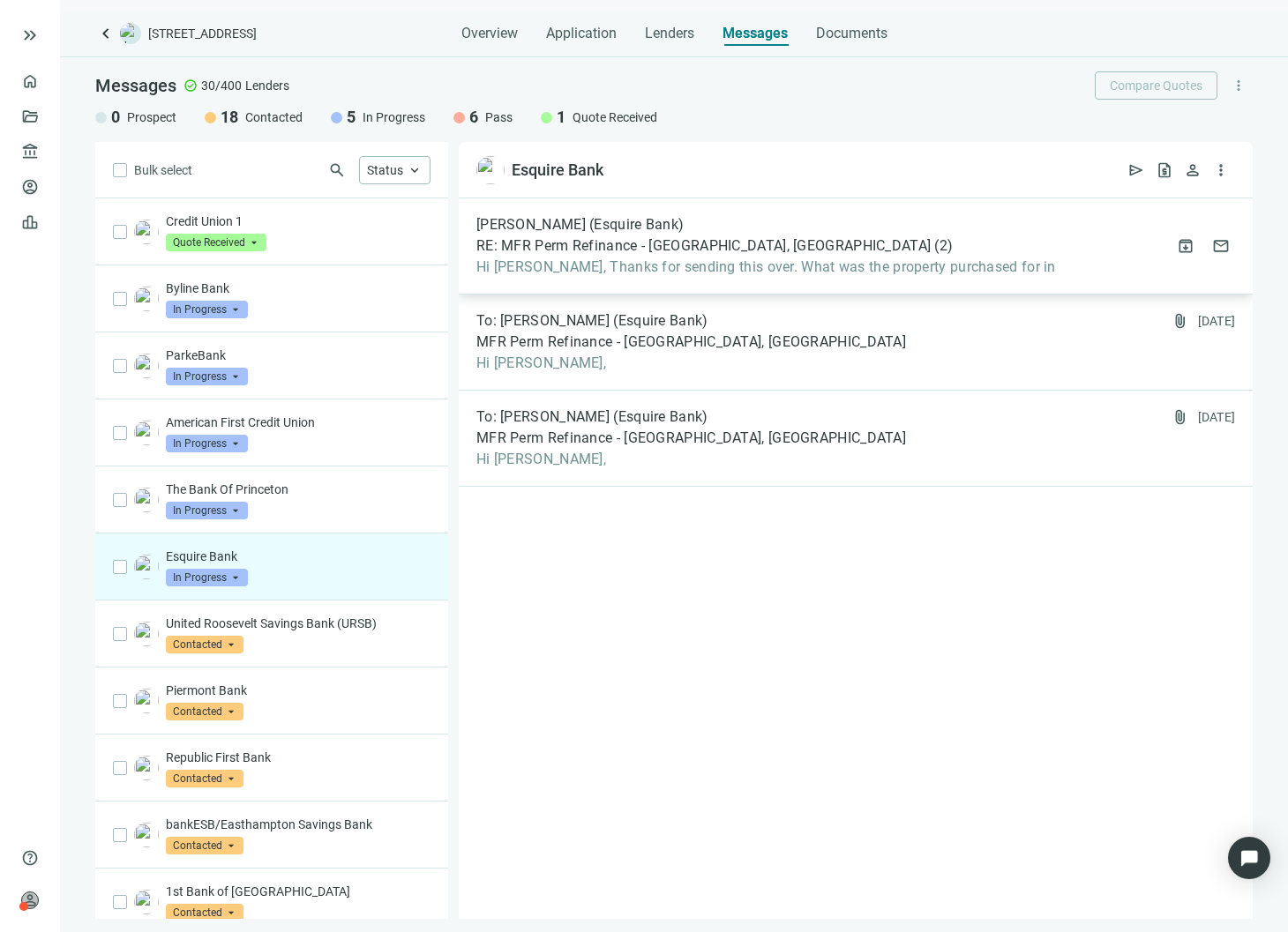
click at [632, 274] on span "Hi [PERSON_NAME], Thanks for sending this over. What was the property purchased…" at bounding box center [766, 267] width 580 height 18
